Goal: Download file/media

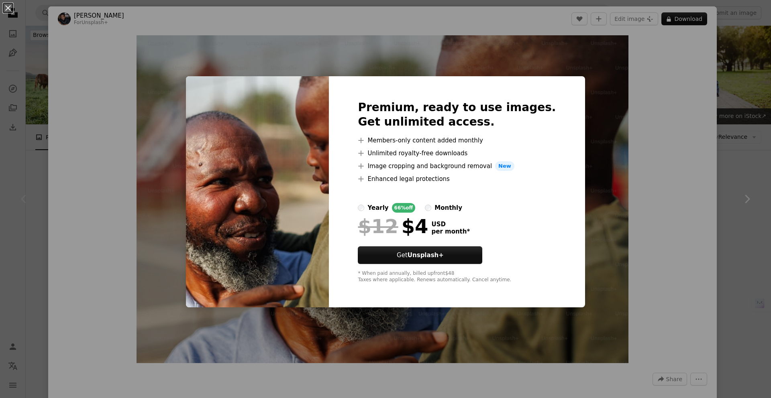
scroll to position [88, 0]
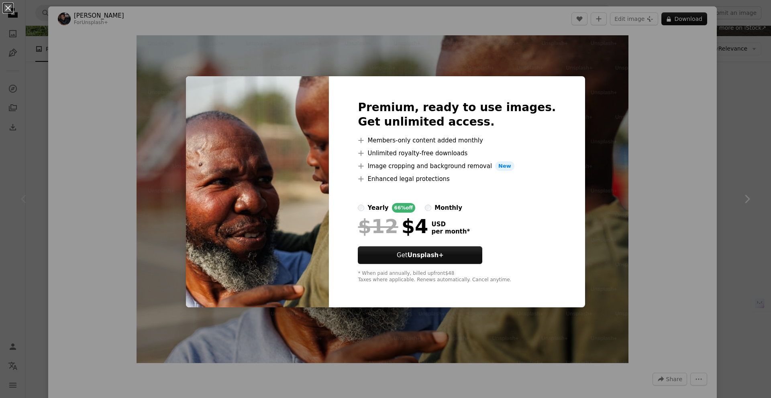
click at [630, 124] on div "An X shape Premium, ready to use images. Get unlimited access. A plus sign Memb…" at bounding box center [385, 199] width 771 height 398
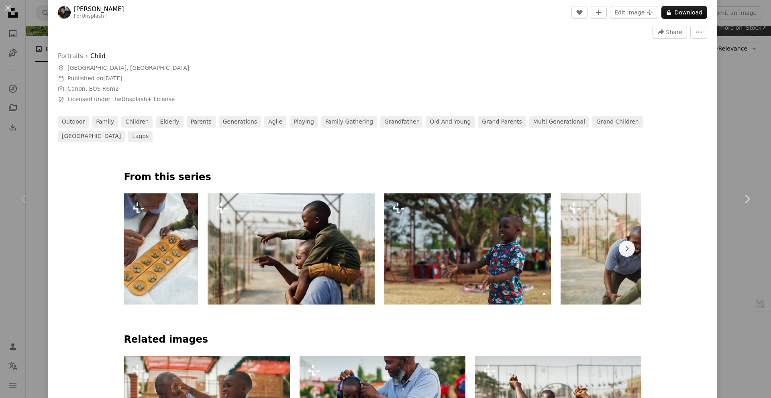
scroll to position [348, 0]
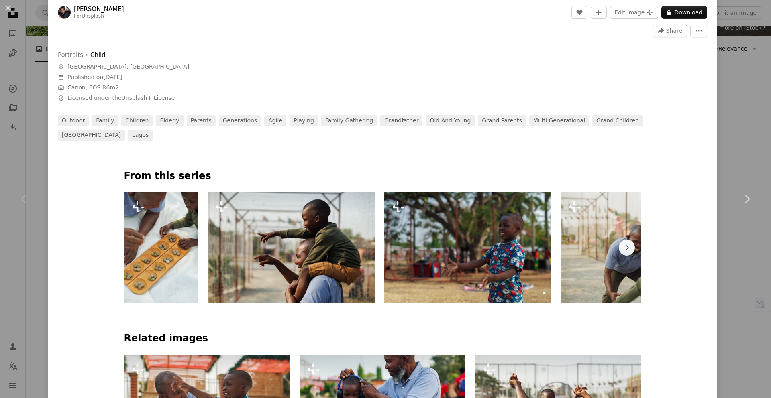
click at [289, 245] on img at bounding box center [290, 247] width 167 height 111
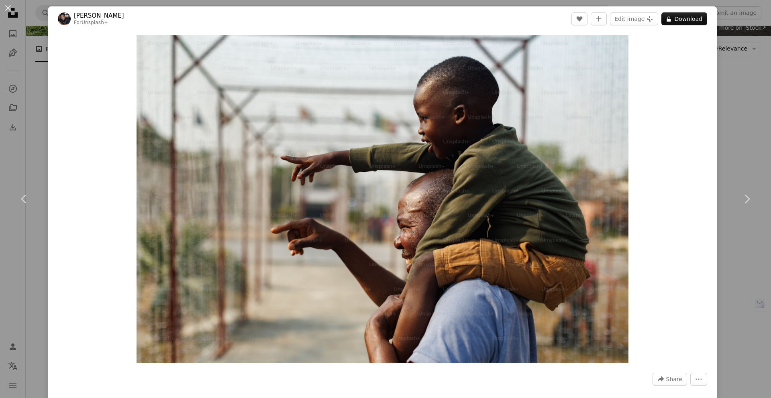
click at [40, 104] on div "An X shape Chevron left Chevron right [PERSON_NAME] For Unsplash+ A heart A plu…" at bounding box center [385, 199] width 771 height 398
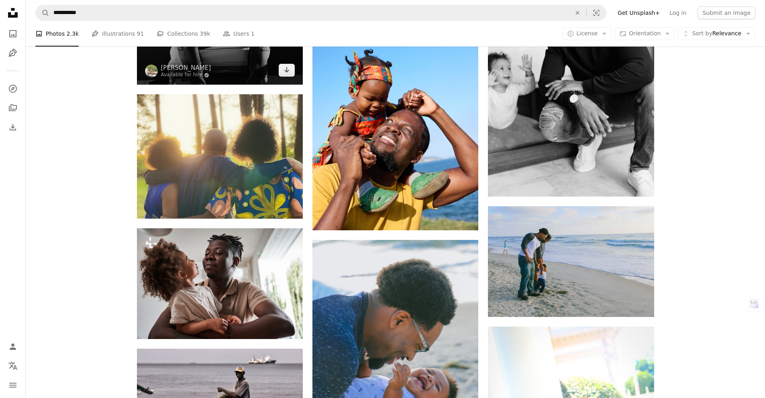
scroll to position [492, 0]
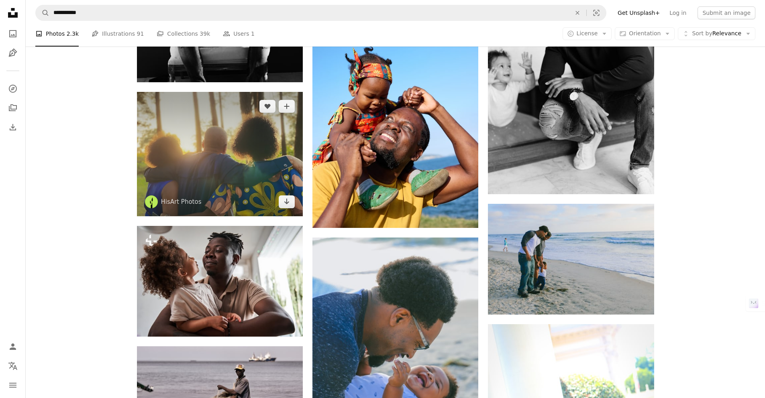
click at [204, 149] on img at bounding box center [220, 154] width 166 height 124
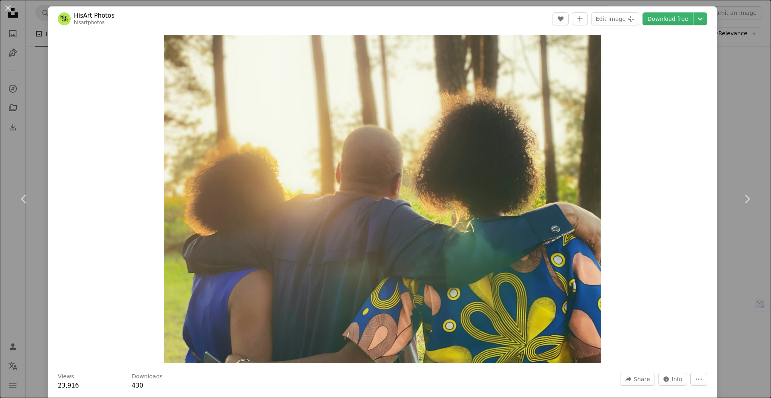
click at [37, 87] on div "An X shape Chevron left Chevron right HisArt Photos hisartphotos A heart A plus…" at bounding box center [385, 199] width 771 height 398
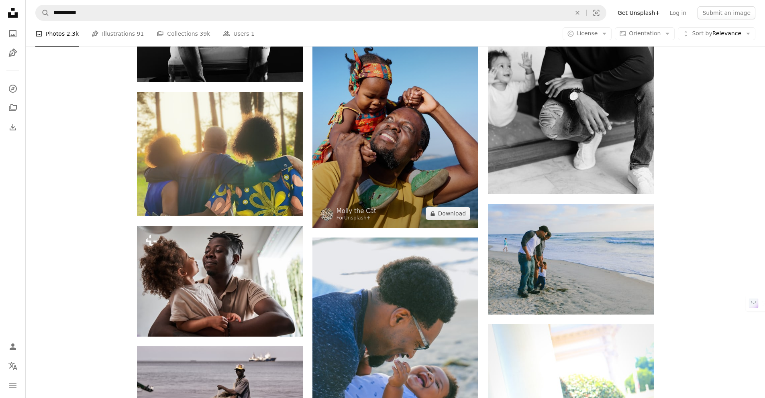
click at [388, 129] on img at bounding box center [395, 103] width 166 height 249
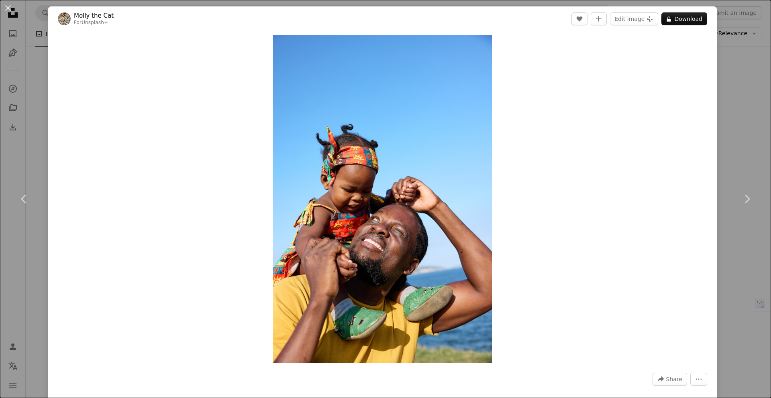
click at [25, 63] on div "An X shape Chevron left Chevron right [PERSON_NAME] the Cat For Unsplash+ A hea…" at bounding box center [385, 199] width 771 height 398
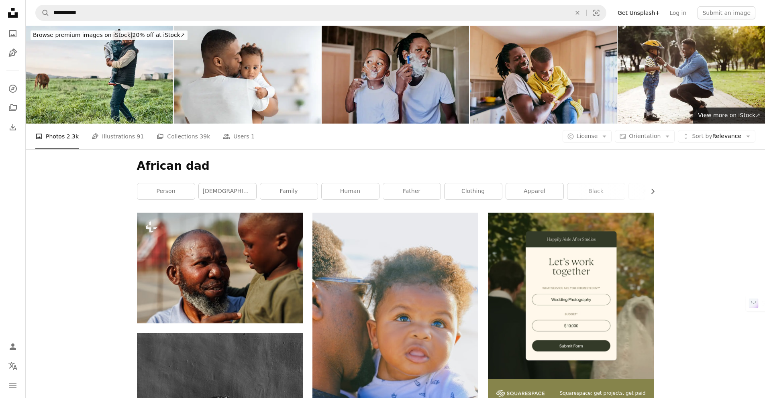
click at [396, 66] on img at bounding box center [394, 75] width 147 height 98
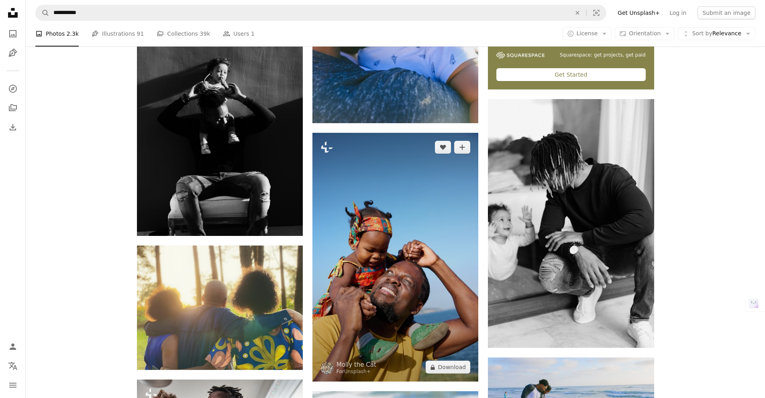
scroll to position [385, 0]
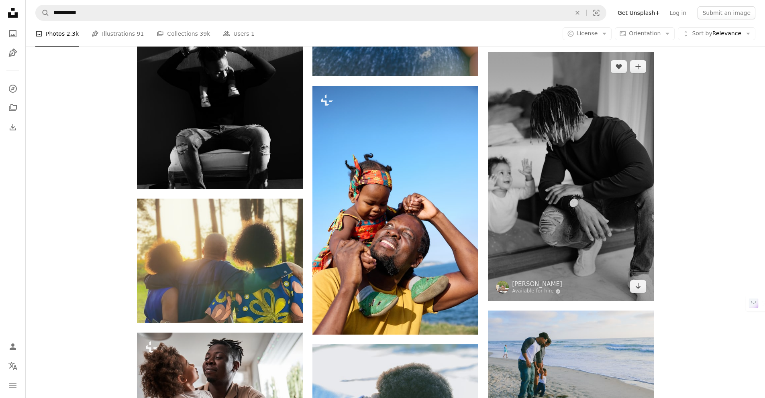
click at [578, 164] on img at bounding box center [571, 176] width 166 height 249
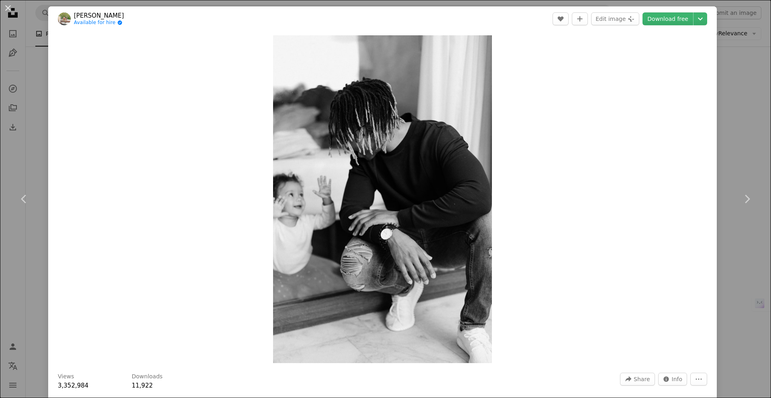
click at [740, 97] on div "An X shape Chevron left Chevron right [PERSON_NAME] Available for hire A checkm…" at bounding box center [385, 199] width 771 height 398
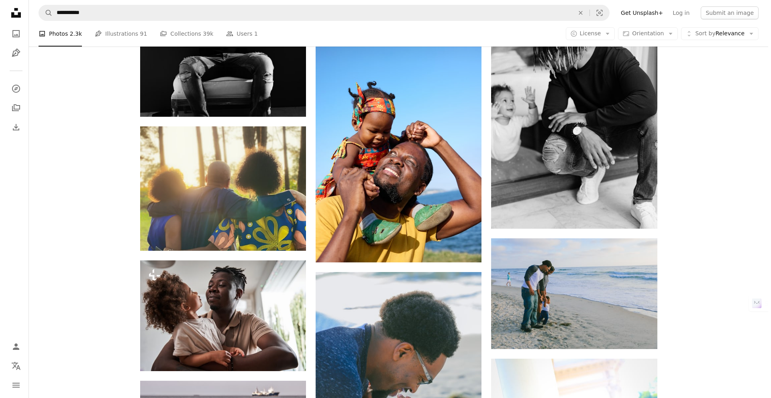
scroll to position [624, 0]
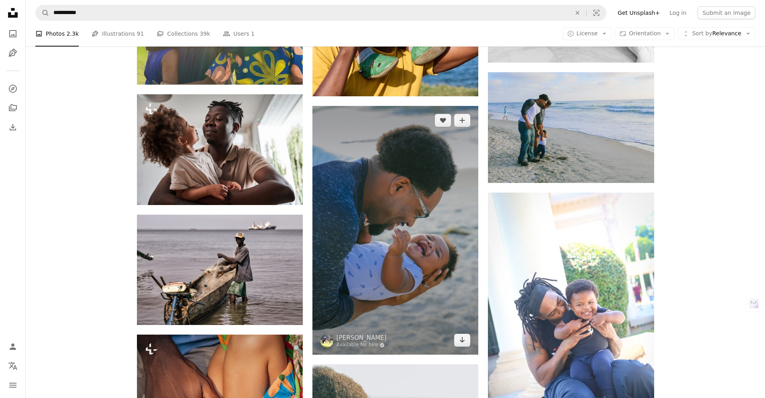
click at [407, 187] on img at bounding box center [395, 230] width 166 height 249
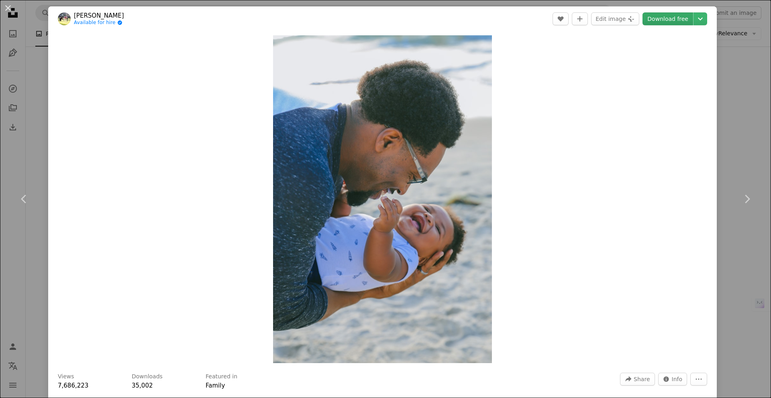
click at [671, 19] on link "Download free" at bounding box center [667, 18] width 51 height 13
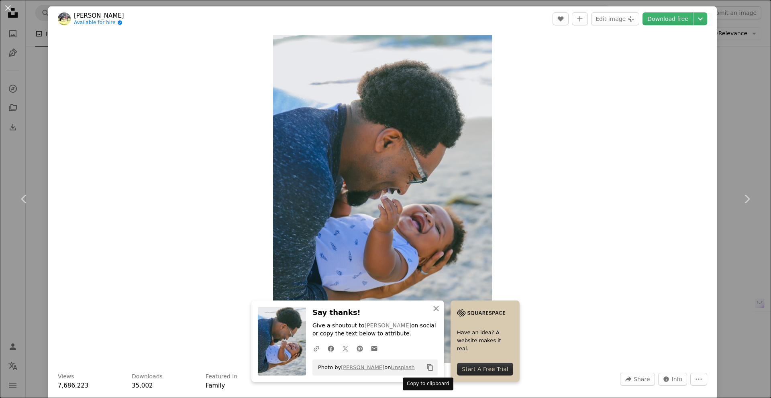
click at [427, 369] on icon "Copy content" at bounding box center [429, 367] width 7 height 7
